Goal: Task Accomplishment & Management: Complete application form

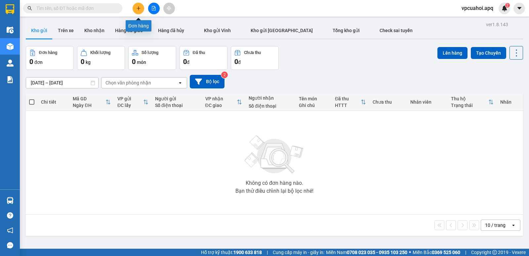
click at [139, 9] on icon "plus" at bounding box center [138, 8] width 5 height 5
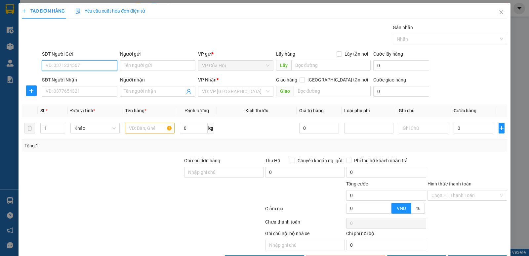
click at [50, 65] on input "SĐT Người Gửi" at bounding box center [79, 65] width 75 height 11
type input "0961535991"
click at [69, 77] on div "0961535991 - c gấm" at bounding box center [79, 78] width 67 height 7
type input "c gấm"
type input "0961535991"
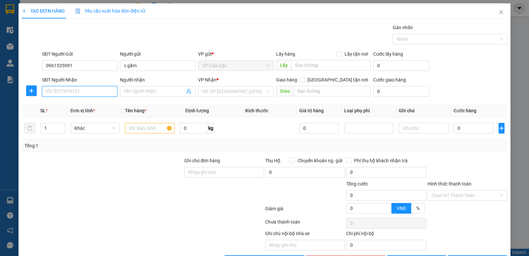
click at [72, 90] on input "SĐT Người Nhận" at bounding box center [79, 91] width 75 height 11
click at [62, 105] on div "0346088112 - khương" at bounding box center [79, 104] width 67 height 7
type input "0346088112"
type input "khương"
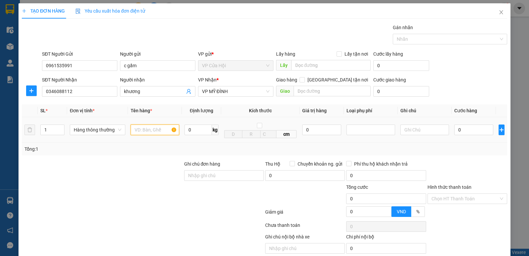
click at [145, 129] on input "text" at bounding box center [155, 129] width 49 height 11
click at [440, 233] on div "Ghi chú nội bộ nhà xe Chi phí nội bộ 0" at bounding box center [264, 243] width 487 height 20
click at [164, 131] on input "thuwowng" at bounding box center [155, 129] width 49 height 11
type input "t"
type input "thực phẩm đông"
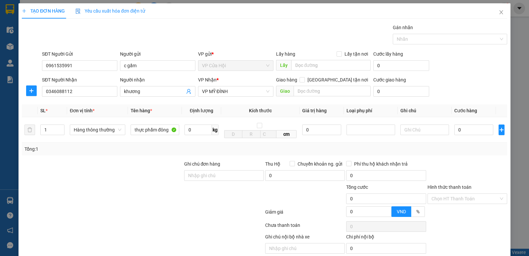
click at [220, 38] on div "Gói vận chuyển * Tiêu chuẩn Gán nhãn Nhãn" at bounding box center [275, 35] width 468 height 23
click at [461, 128] on input "0" at bounding box center [473, 129] width 39 height 11
type input "8"
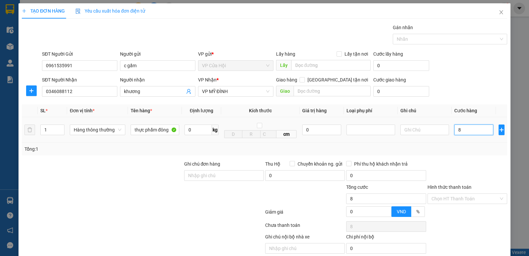
type input "80"
type input "80.000"
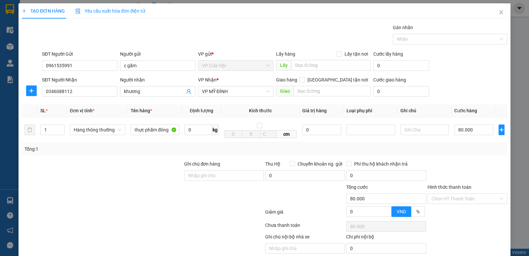
click at [429, 159] on div "Transit Pickup Surcharge Ids Transit Deliver Surcharge Ids Transit Deliver Surc…" at bounding box center [264, 146] width 485 height 245
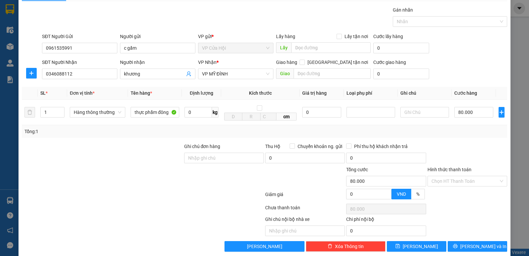
scroll to position [26, 0]
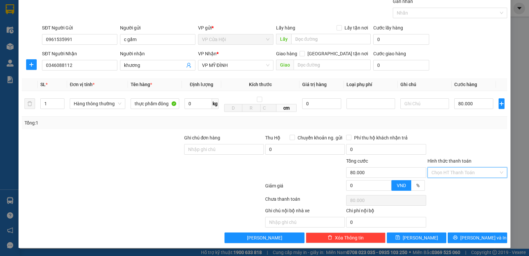
click at [456, 169] on input "Hình thức thanh toán" at bounding box center [464, 172] width 67 height 10
click at [442, 186] on div "Tại văn phòng" at bounding box center [462, 185] width 71 height 7
type input "0"
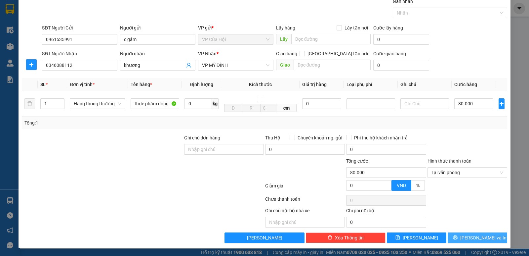
click at [481, 239] on span "[PERSON_NAME] và In" at bounding box center [483, 237] width 46 height 7
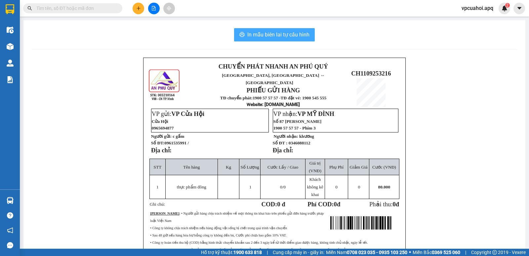
click at [276, 37] on span "In mẫu biên lai tự cấu hình" at bounding box center [278, 34] width 62 height 8
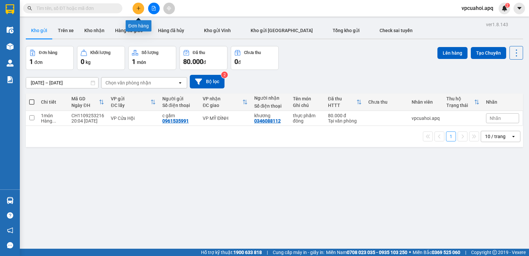
click at [137, 8] on icon "plus" at bounding box center [138, 8] width 5 height 5
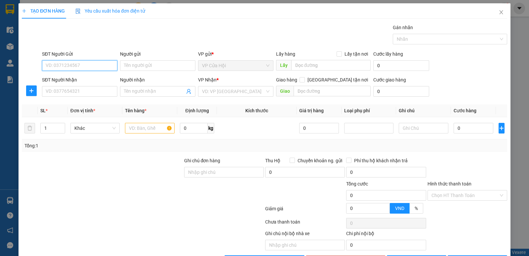
click at [52, 65] on input "SĐT Người Gửi" at bounding box center [79, 65] width 75 height 11
type input "0965282428"
click at [59, 78] on div "0965282428 - anh dũng" at bounding box center [79, 78] width 67 height 7
type input "[PERSON_NAME]"
type input "0965282428"
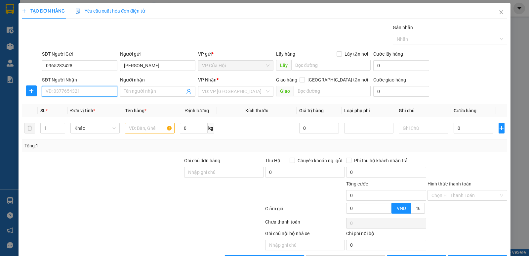
click at [71, 93] on input "SĐT Người Nhận" at bounding box center [79, 91] width 75 height 11
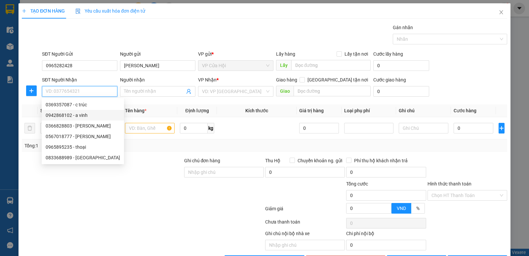
click at [84, 116] on div "0942868102 - a vinh" at bounding box center [83, 114] width 74 height 7
type input "0942868102"
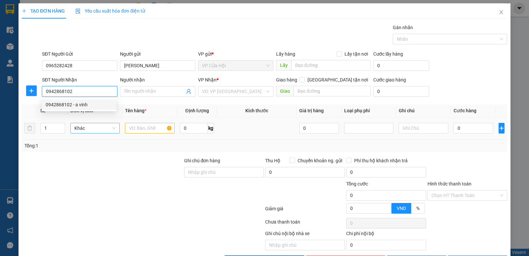
type input "a vinh"
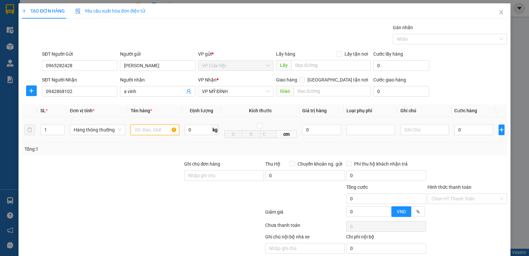
click at [136, 131] on input "text" at bounding box center [155, 129] width 49 height 11
type input "thưc phẩm đông"
click at [144, 29] on div "Gói vận chuyển * Tiêu chuẩn Gán nhãn Nhãn" at bounding box center [275, 35] width 468 height 23
click at [466, 131] on input "0" at bounding box center [473, 129] width 39 height 11
type input "3"
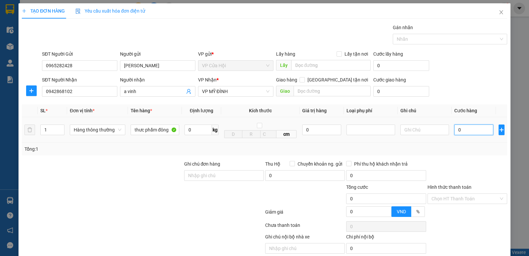
type input "3"
type input "30"
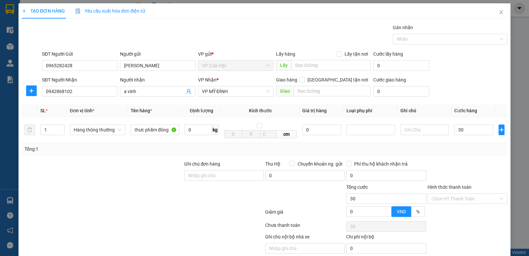
type input "30.000"
click at [492, 156] on div "Transit Pickup Surcharge Ids Transit Deliver Surcharge Ids Transit Deliver Surc…" at bounding box center [264, 146] width 485 height 245
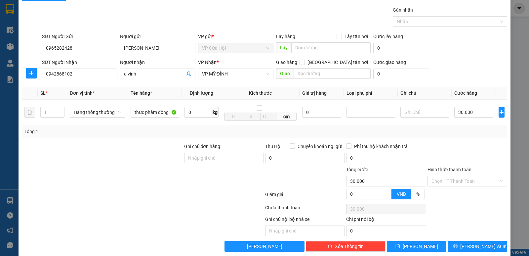
scroll to position [26, 0]
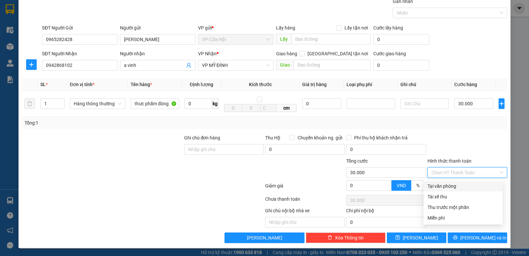
click at [476, 172] on input "Hình thức thanh toán" at bounding box center [464, 172] width 67 height 10
click at [439, 187] on div "Tại văn phòng" at bounding box center [462, 185] width 71 height 7
type input "0"
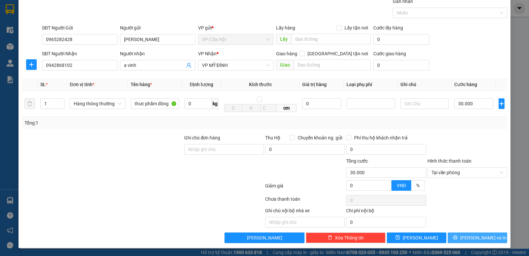
click at [466, 238] on button "[PERSON_NAME] và In" at bounding box center [478, 237] width 60 height 11
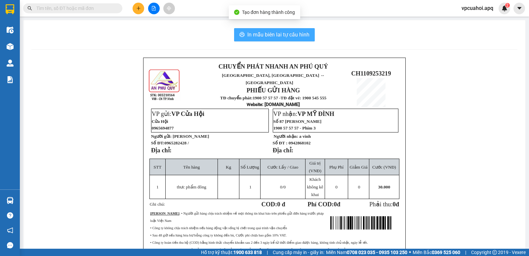
click at [262, 35] on span "In mẫu biên lai tự cấu hình" at bounding box center [278, 34] width 62 height 8
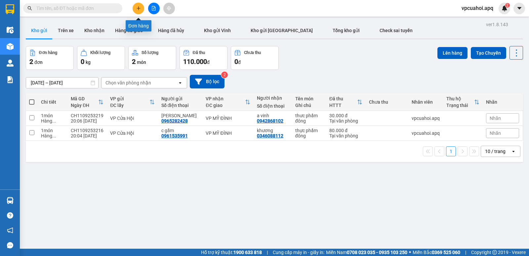
click at [139, 10] on icon "plus" at bounding box center [138, 8] width 5 height 5
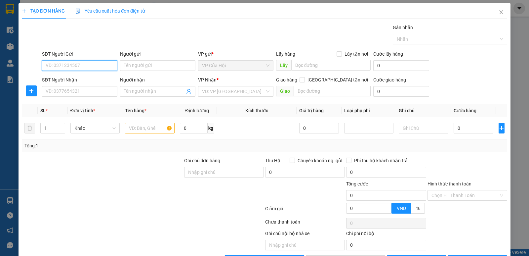
click at [53, 64] on input "SĐT Người Gửi" at bounding box center [79, 65] width 75 height 11
type input "0343859717"
click at [60, 80] on div "0343859717 - c hoa" at bounding box center [79, 78] width 67 height 7
type input "c hoa"
checkbox input "true"
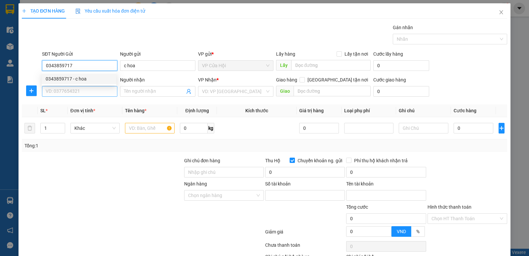
type input "1017613651"
type input "c linh"
type input "0343859717"
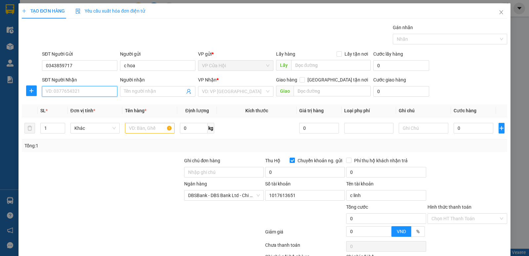
click at [71, 92] on input "SĐT Người Nhận" at bounding box center [79, 91] width 75 height 11
click at [68, 106] on div "0348029266 - c linh 0386776065" at bounding box center [80, 104] width 68 height 7
type input "0348029266"
type input "c linh 0386776065"
checkbox input "true"
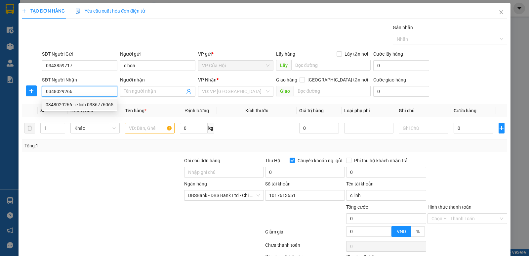
type input "6 ngách 90 ngõ 1194 đường láng, [GEOGRAPHIC_DATA], [GEOGRAPHIC_DATA]"
type input "40.000"
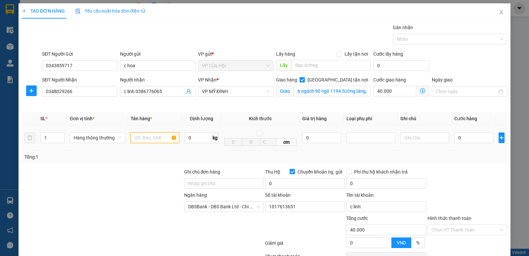
click at [133, 138] on input "text" at bounding box center [155, 137] width 49 height 11
type input "thực phẩm đông"
click at [230, 105] on div "VP Nhận * VP MỸ ĐÌNH" at bounding box center [236, 91] width 78 height 31
click at [420, 90] on icon "dollar-circle" at bounding box center [422, 90] width 5 height 5
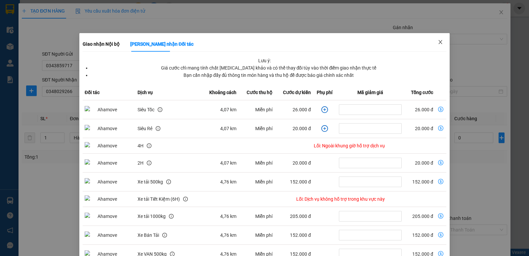
click at [438, 41] on icon "close" at bounding box center [440, 41] width 5 height 5
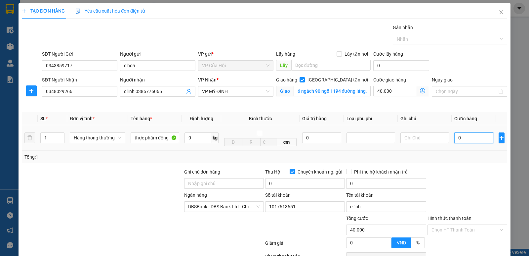
click at [464, 138] on input "0" at bounding box center [473, 137] width 39 height 11
type input "4"
type input "40.004"
type input "40"
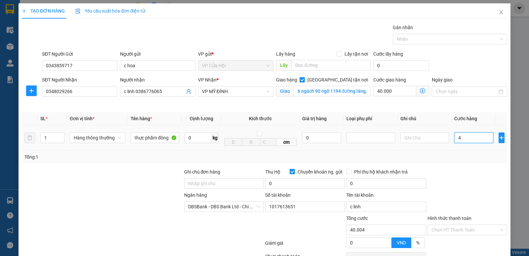
type input "40.040"
type input "40.000"
type input "80.000"
click at [462, 153] on div "Tổng: 1" at bounding box center [264, 156] width 485 height 13
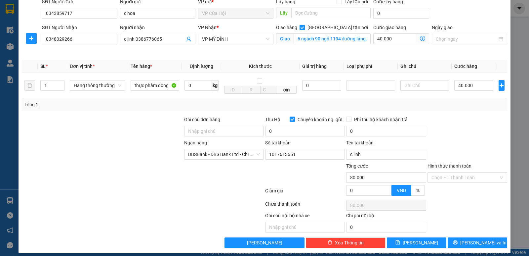
scroll to position [58, 0]
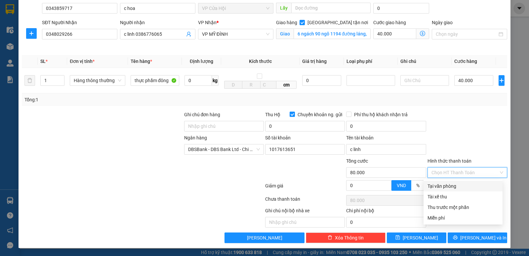
click at [465, 171] on input "Hình thức thanh toán" at bounding box center [464, 172] width 67 height 10
click at [463, 185] on div "Tại văn phòng" at bounding box center [462, 185] width 71 height 7
type input "0"
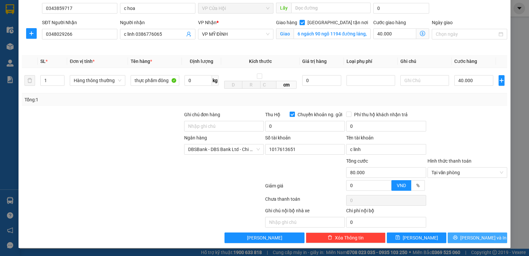
click at [457, 237] on icon "printer" at bounding box center [455, 237] width 4 height 4
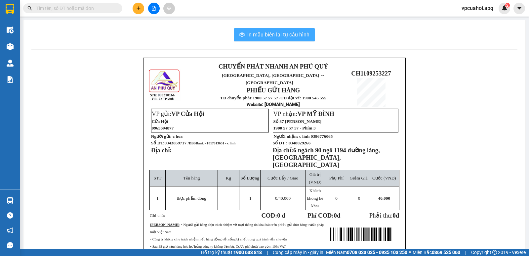
click at [287, 36] on span "In mẫu biên lai tự cấu hình" at bounding box center [278, 34] width 62 height 8
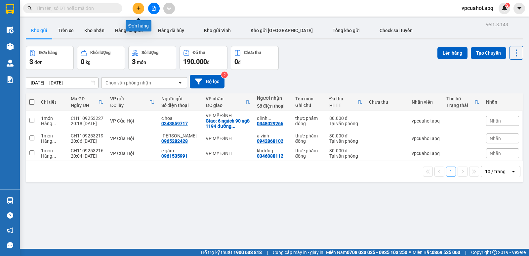
click at [140, 8] on icon "plus" at bounding box center [138, 8] width 5 height 5
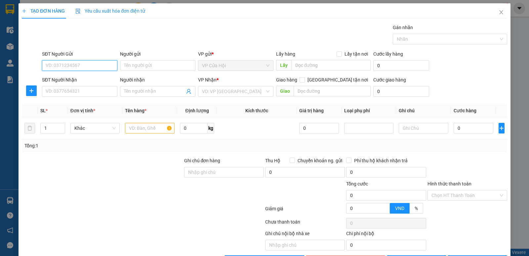
click at [51, 66] on input "SĐT Người Gửi" at bounding box center [79, 65] width 75 height 11
type input "0978288509"
click at [62, 80] on div "0978288509 - [PERSON_NAME]" at bounding box center [79, 78] width 67 height 7
type input "[PERSON_NAME]"
type input "0978288509"
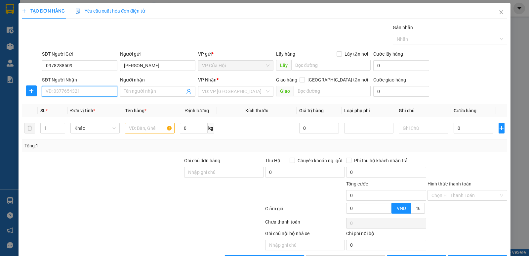
click at [71, 90] on input "SĐT Người Nhận" at bounding box center [79, 91] width 75 height 11
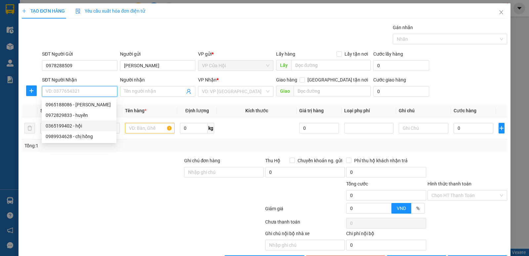
click at [64, 124] on div "0365199402 - hội" at bounding box center [79, 125] width 67 height 7
type input "0365199402"
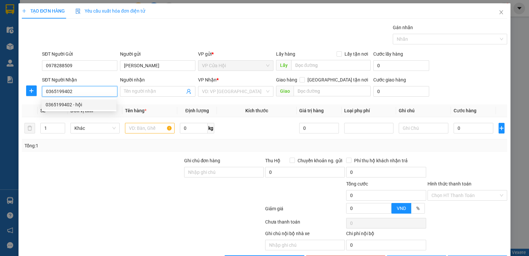
type input "hội"
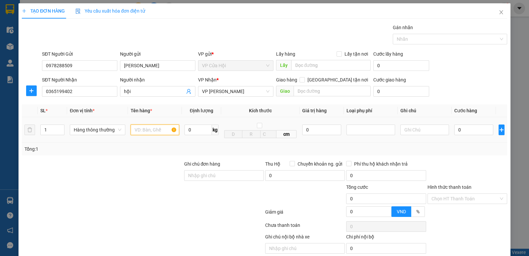
click at [139, 129] on input "text" at bounding box center [155, 129] width 49 height 11
type input "thực phẩm đông"
drag, startPoint x: 200, startPoint y: 24, endPoint x: 242, endPoint y: 62, distance: 56.9
click at [203, 28] on div "Gói vận chuyển * Tiêu chuẩn Gán nhãn Nhãn" at bounding box center [275, 35] width 468 height 23
click at [467, 130] on input "0" at bounding box center [473, 129] width 39 height 11
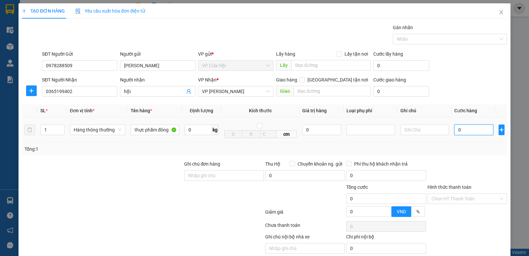
type input "6"
type input "60"
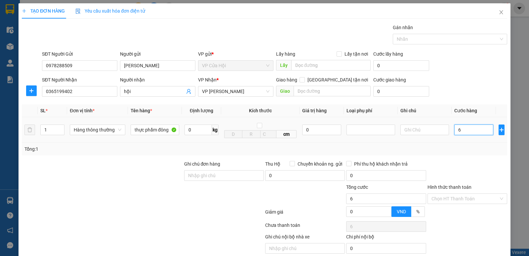
type input "60"
type input "60.000"
click at [467, 178] on div at bounding box center [467, 171] width 81 height 23
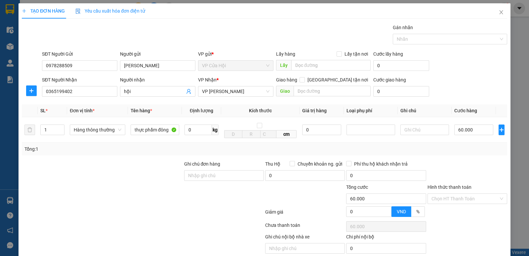
scroll to position [26, 0]
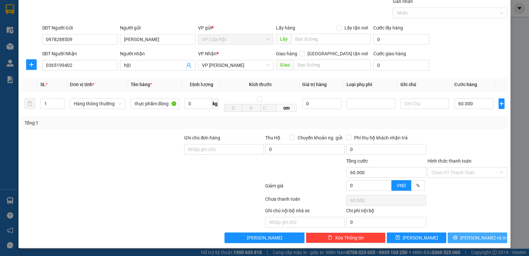
click at [472, 238] on span "[PERSON_NAME] và In" at bounding box center [483, 237] width 46 height 7
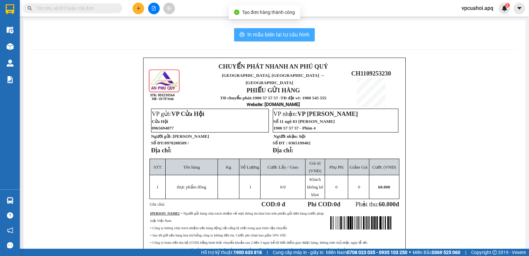
click at [252, 34] on span "In mẫu biên lai tự cấu hình" at bounding box center [278, 34] width 62 height 8
